Goal: Transaction & Acquisition: Purchase product/service

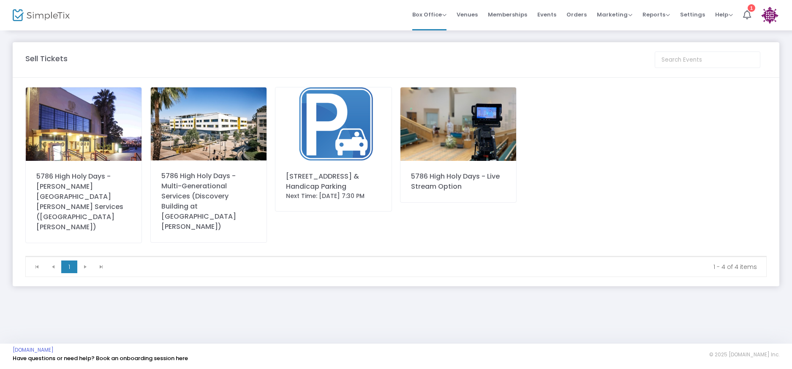
click at [65, 152] on img at bounding box center [84, 123] width 116 height 73
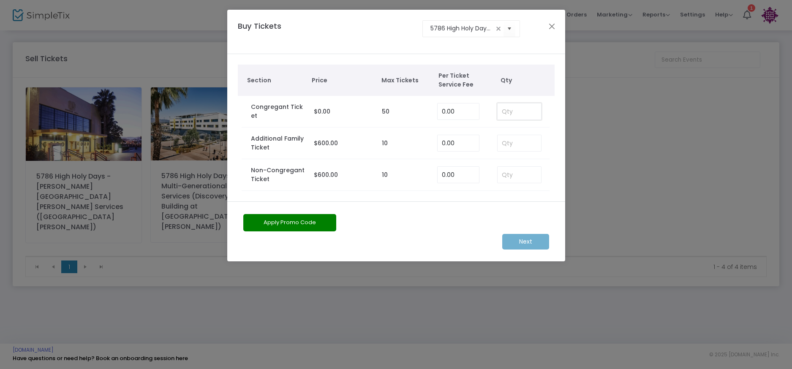
click at [514, 112] on input at bounding box center [520, 111] width 44 height 16
type input "3"
click at [521, 239] on m-button "Next" at bounding box center [525, 242] width 47 height 16
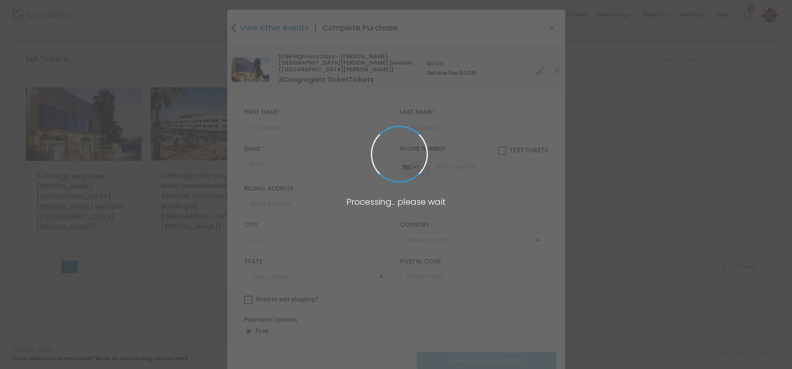
type input "[GEOGRAPHIC_DATA]"
type input "[US_STATE]"
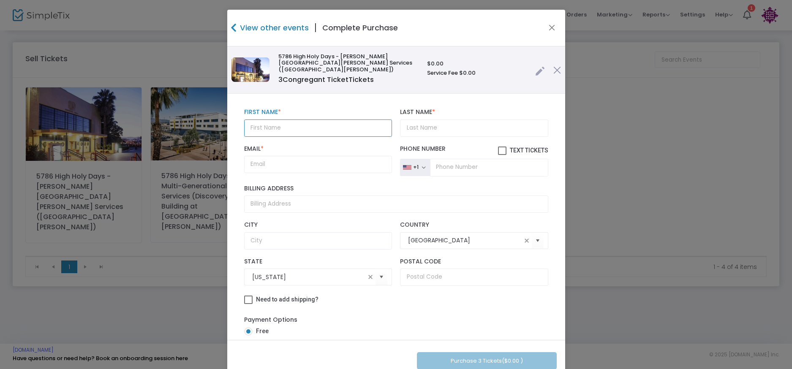
click at [327, 126] on input "text" at bounding box center [318, 128] width 148 height 17
type input "[PERSON_NAME]"
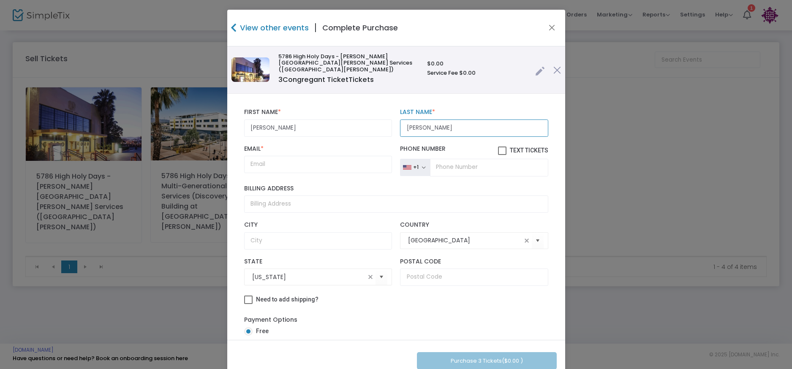
type input "[PERSON_NAME]"
click at [341, 166] on input "Email *" at bounding box center [318, 164] width 148 height 17
paste input "[URL][DOMAIN_NAME]"
type input "[URL][DOMAIN_NAME]"
click at [348, 160] on input "Email *" at bounding box center [318, 164] width 148 height 17
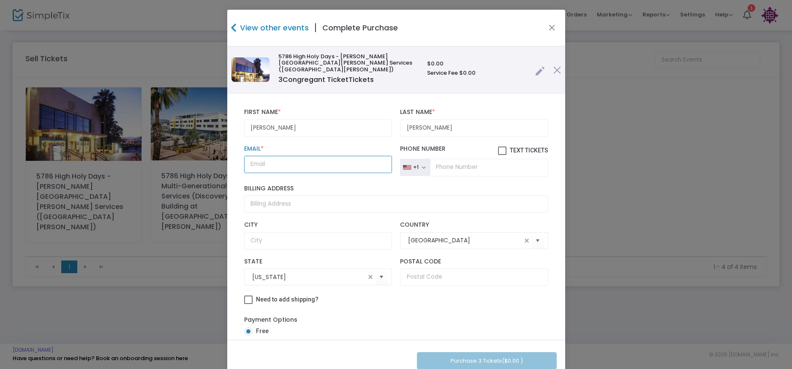
paste input "[EMAIL_ADDRESS][DOMAIN_NAME]"
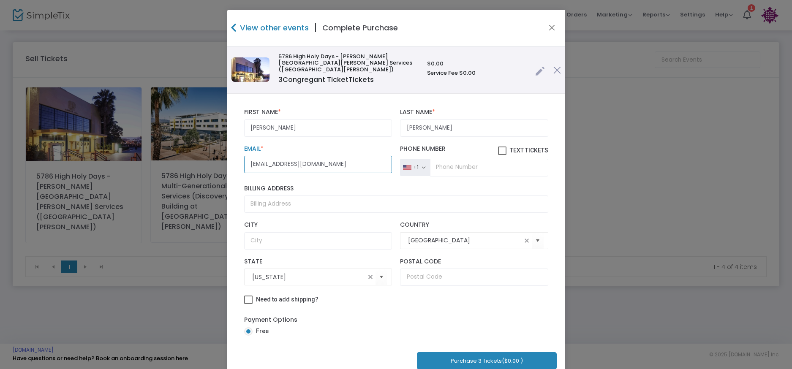
type input "[EMAIL_ADDRESS][DOMAIN_NAME]"
click at [444, 166] on input "tel" at bounding box center [489, 168] width 118 height 18
paste input "[PHONE_NUMBER]"
type input "[PHONE_NUMBER]"
click at [498, 147] on span at bounding box center [502, 151] width 8 height 8
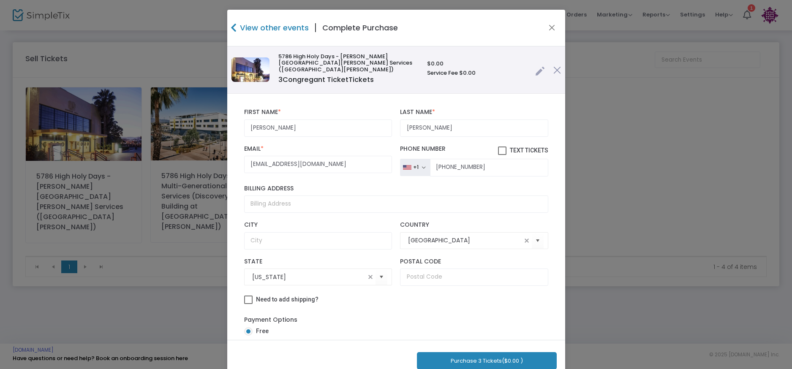
click at [502, 155] on input "Text Tickets" at bounding box center [502, 155] width 0 height 0
checkbox input "true"
click at [506, 357] on button "Purchase 3 Tickets ($0.00 )" at bounding box center [487, 360] width 140 height 17
